Goal: Navigation & Orientation: Find specific page/section

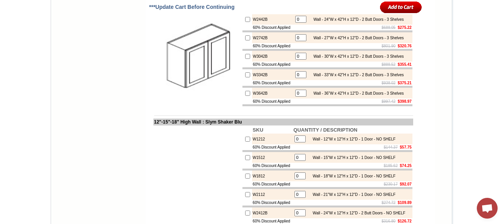
drag, startPoint x: 44, startPoint y: 26, endPoint x: 12, endPoint y: 3, distance: 39.5
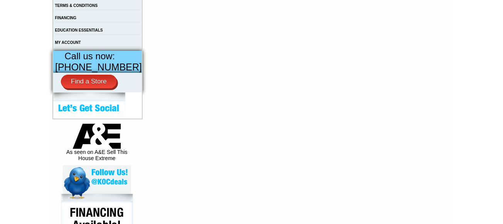
scroll to position [293, 0]
